Goal: Information Seeking & Learning: Learn about a topic

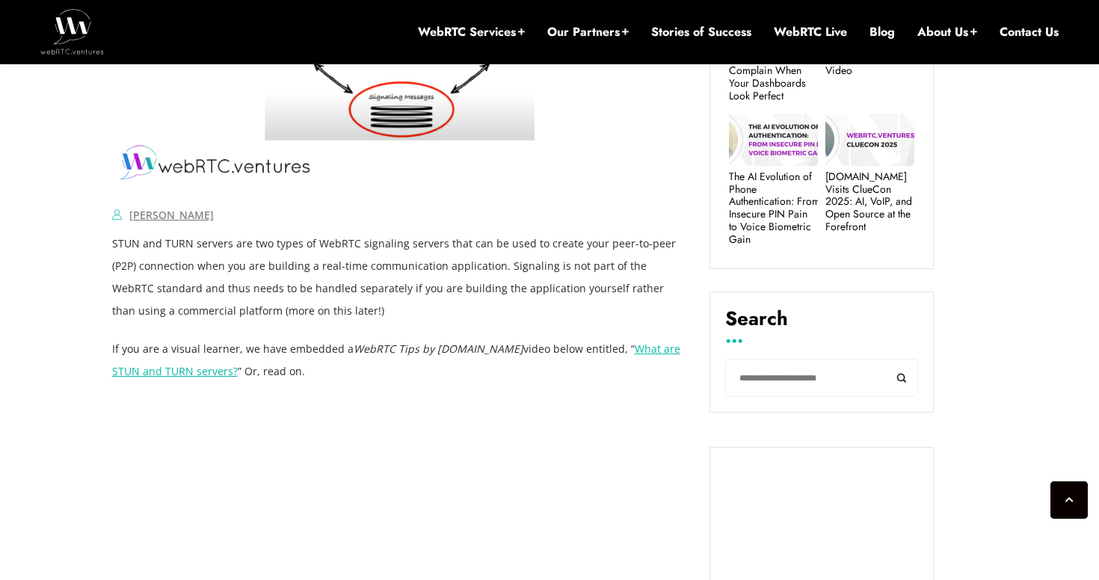
scroll to position [776, 0]
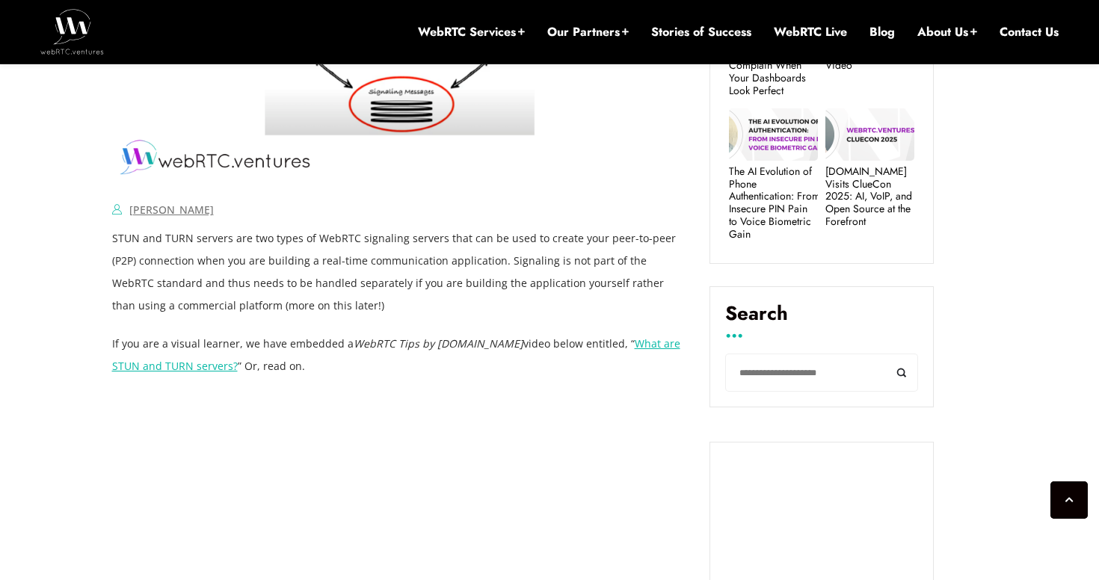
click at [200, 367] on link "What are STUN and TURN servers?" at bounding box center [396, 354] width 568 height 37
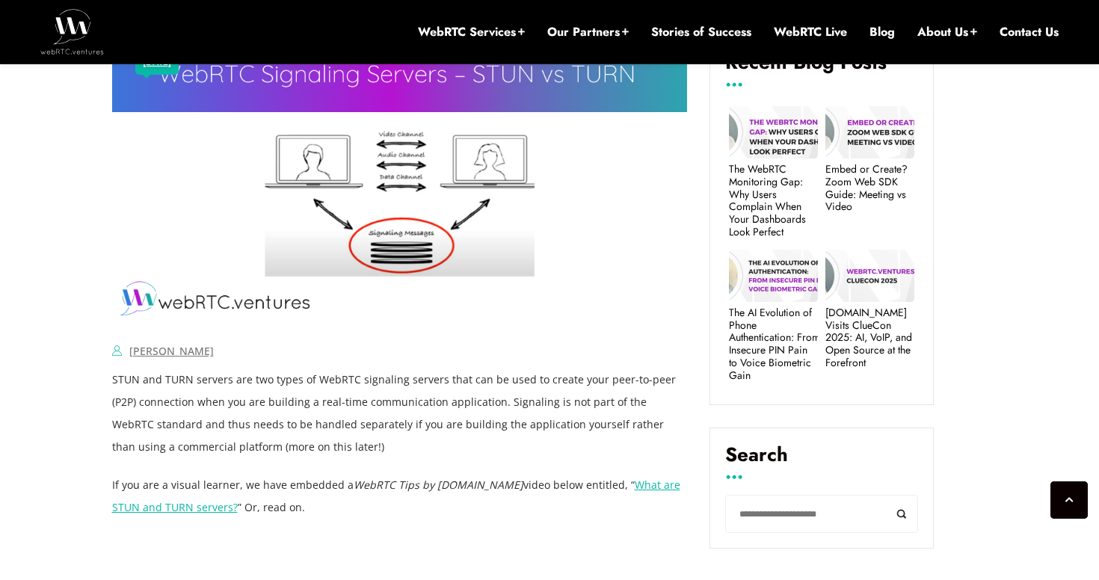
scroll to position [810, 0]
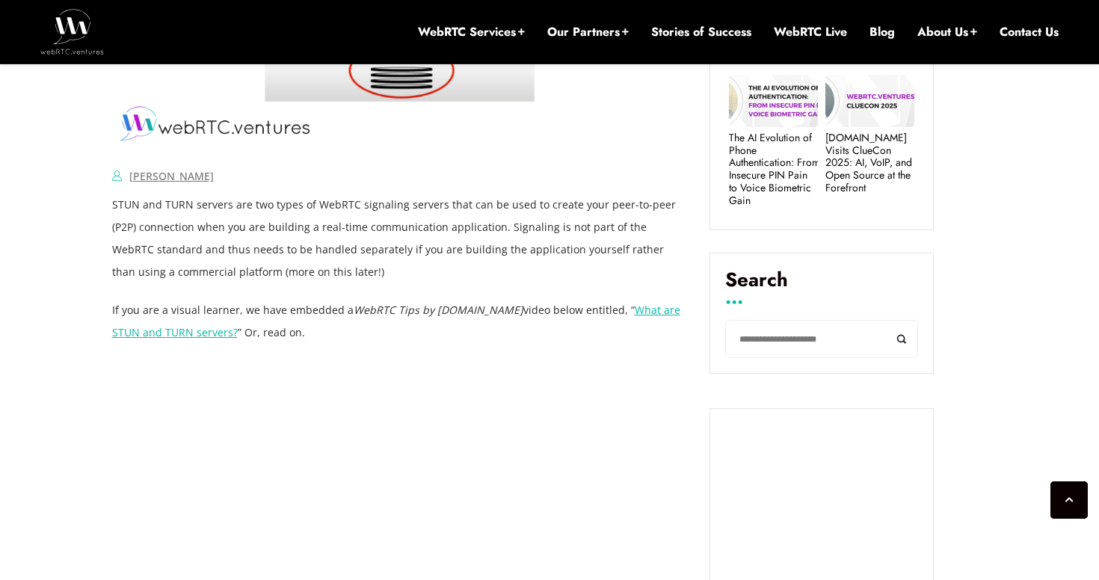
drag, startPoint x: 109, startPoint y: 203, endPoint x: 323, endPoint y: 272, distance: 224.6
click at [323, 272] on p "STUN and TURN servers are two types of WebRTC signaling servers that can be use…" at bounding box center [400, 239] width 576 height 90
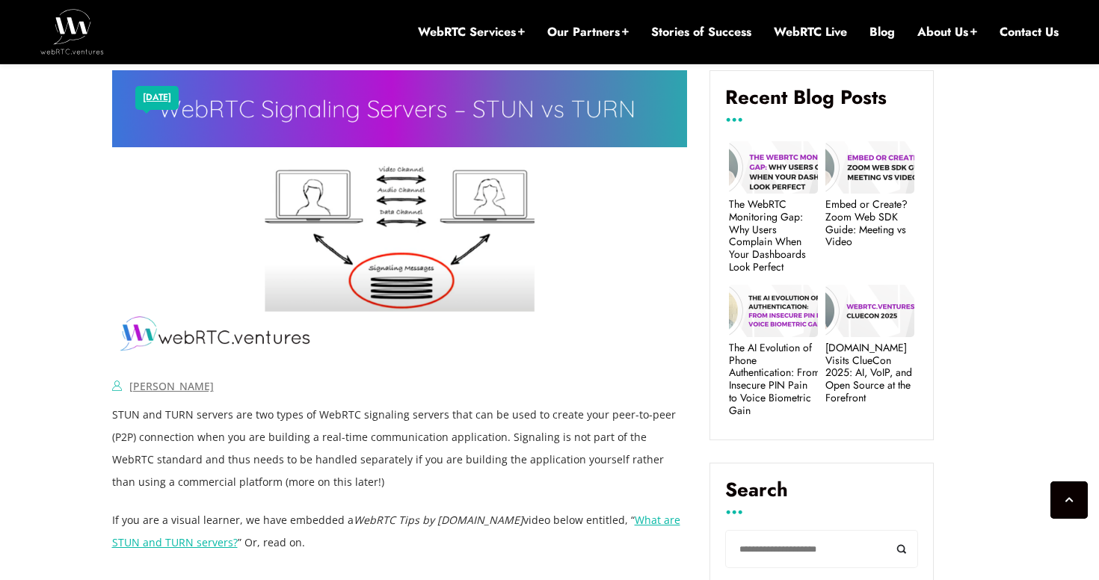
scroll to position [757, 0]
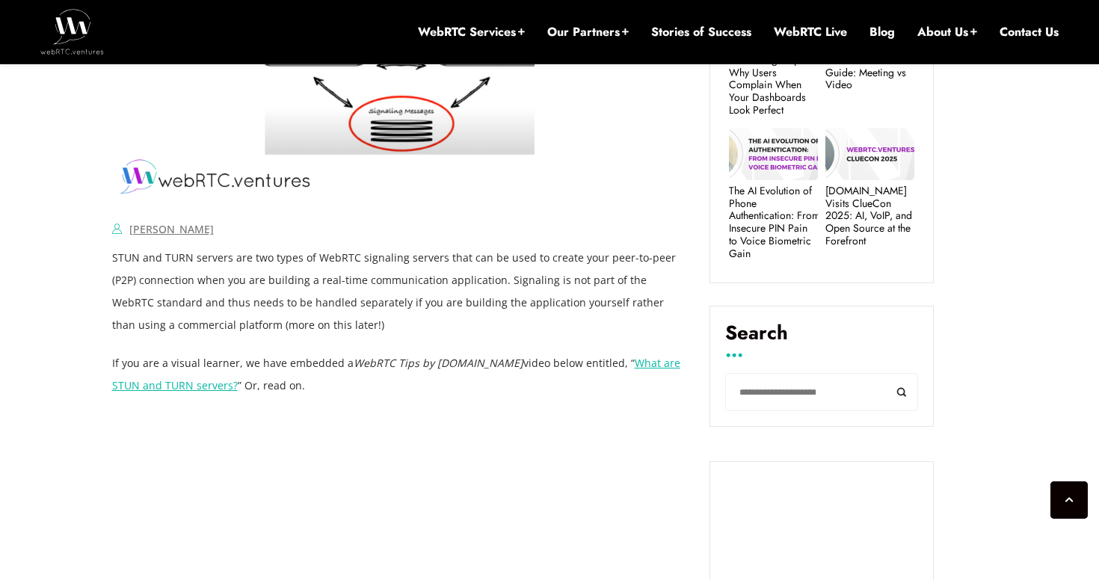
drag, startPoint x: 110, startPoint y: 256, endPoint x: 340, endPoint y: 328, distance: 241.2
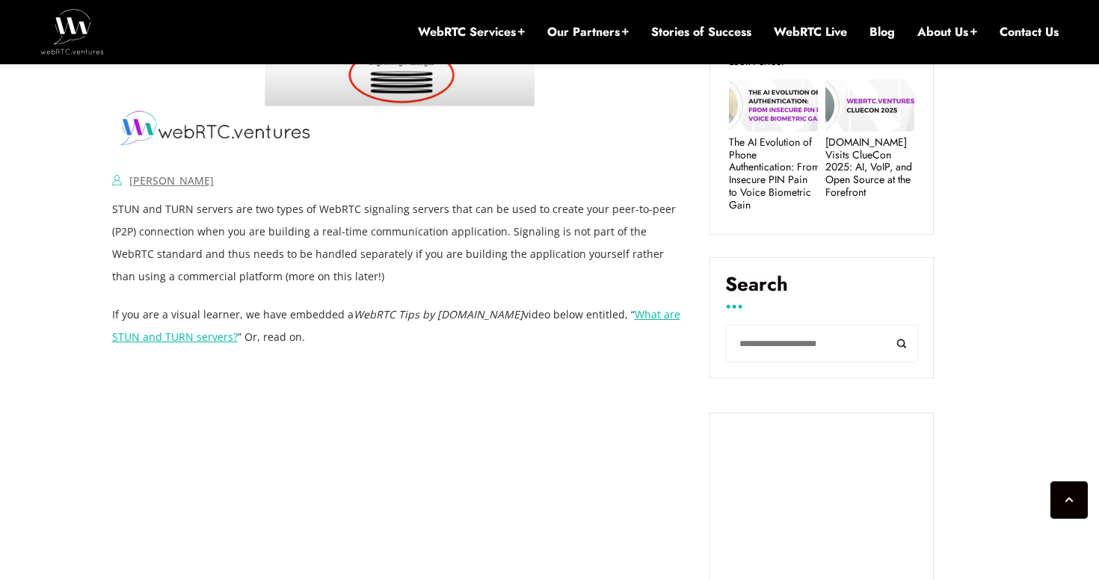
scroll to position [799, 0]
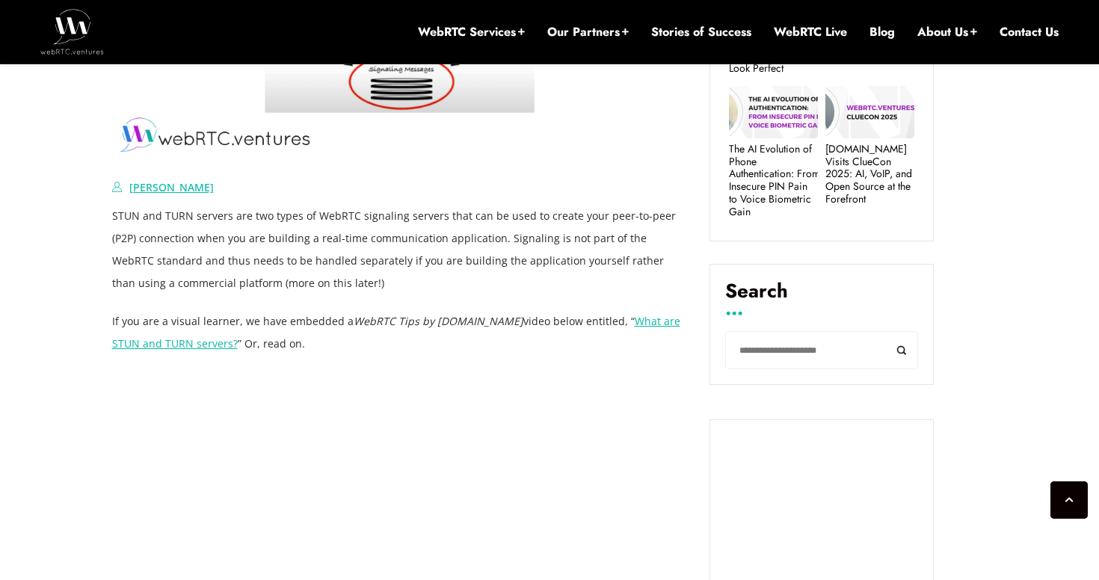
click at [197, 181] on link "[PERSON_NAME]" at bounding box center [171, 187] width 84 height 14
click at [265, 281] on p "STUN and TURN servers are two types of WebRTC signaling servers that can be use…" at bounding box center [400, 250] width 576 height 90
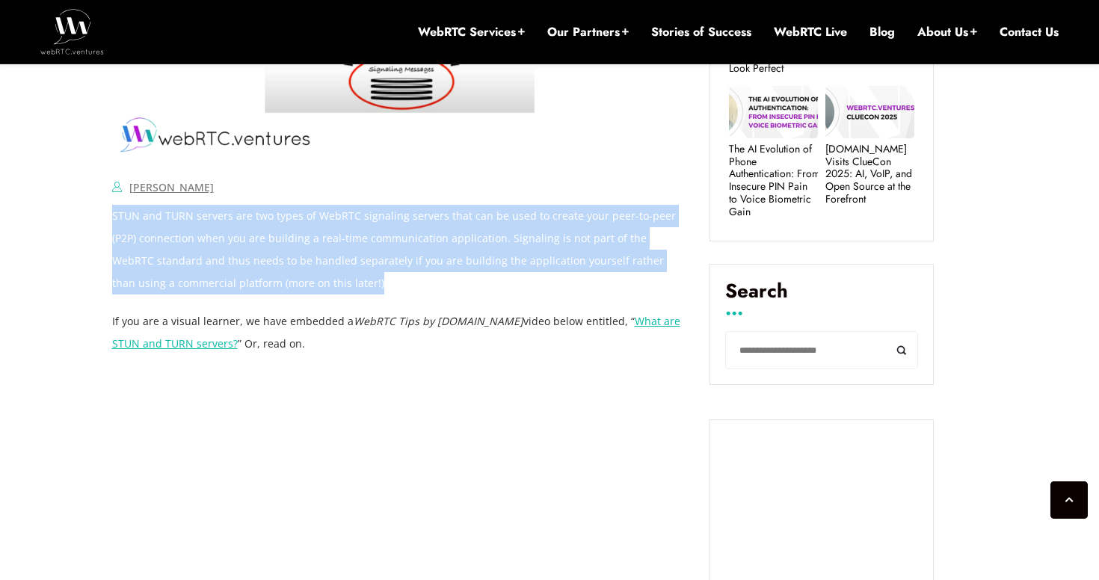
drag, startPoint x: 313, startPoint y: 285, endPoint x: 114, endPoint y: 221, distance: 208.8
click at [114, 221] on p "STUN and TURN servers are two types of WebRTC signaling servers that can be use…" at bounding box center [400, 250] width 576 height 90
copy p "STUN and TURN servers are two types of WebRTC signaling servers that can be use…"
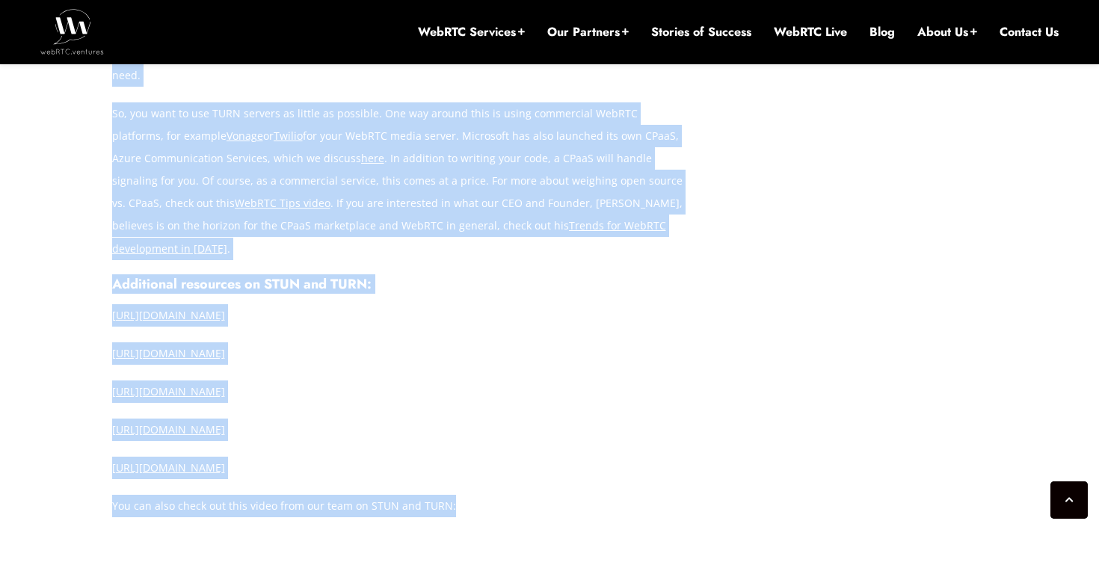
scroll to position [2286, 0]
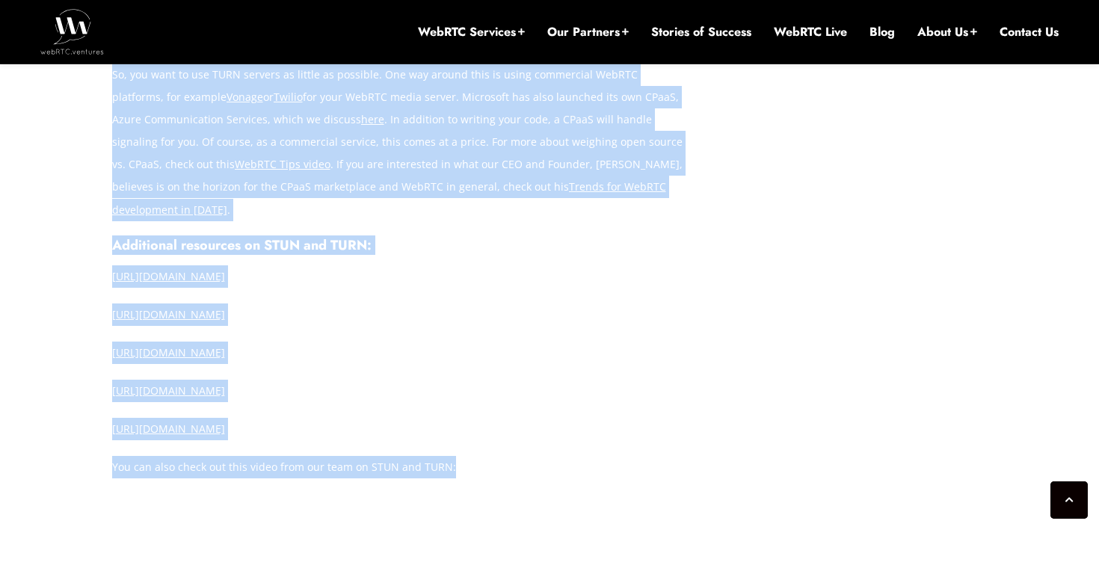
drag, startPoint x: 114, startPoint y: 113, endPoint x: 512, endPoint y: 397, distance: 489.4
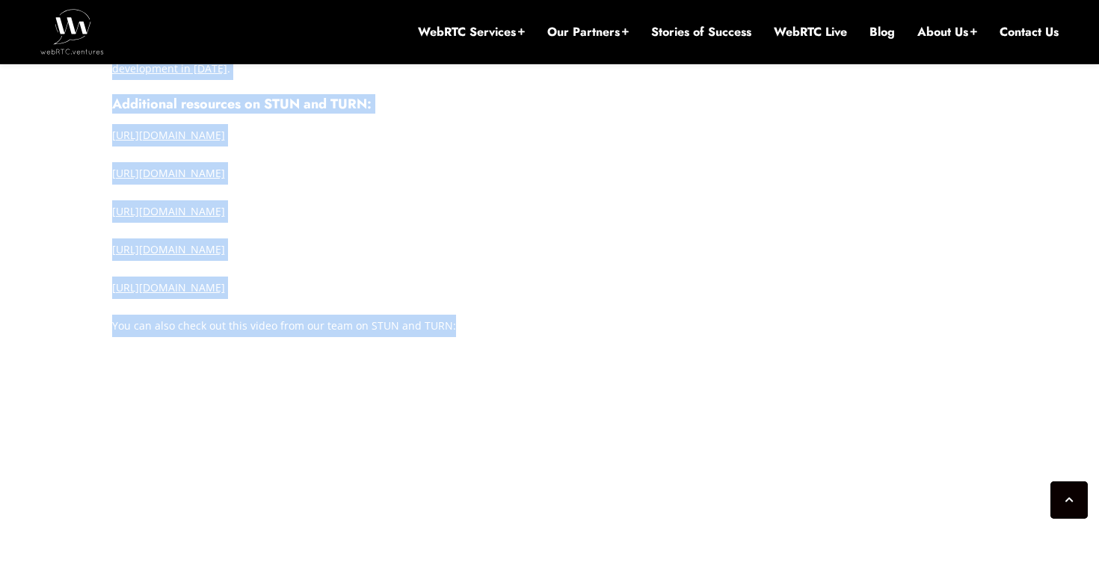
scroll to position [2181, 0]
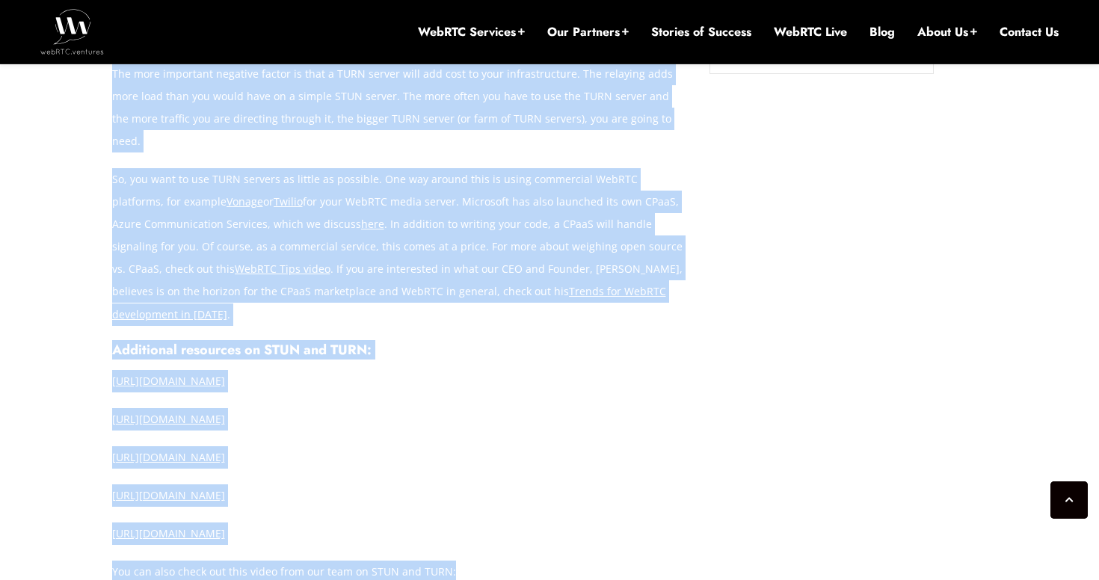
click at [446, 284] on link "Trends for WebRTC development in [DATE]" at bounding box center [389, 302] width 554 height 37
copy div "Lor Ipsumd Sita co adip elits DoeIUS te inc utla etdol magna, al’en adminim ven…"
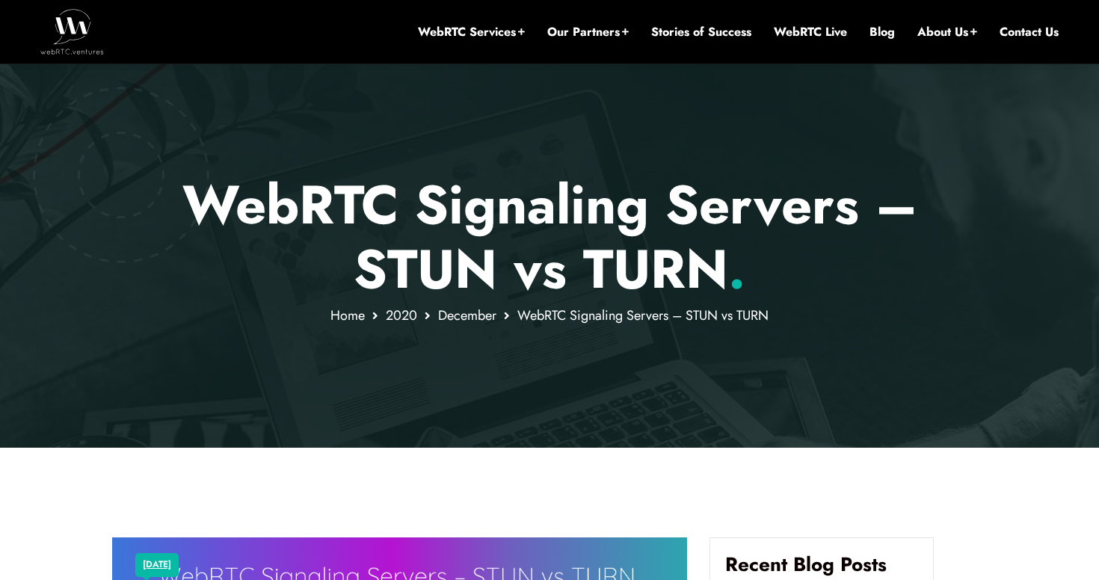
scroll to position [0, 0]
